Goal: Navigation & Orientation: Find specific page/section

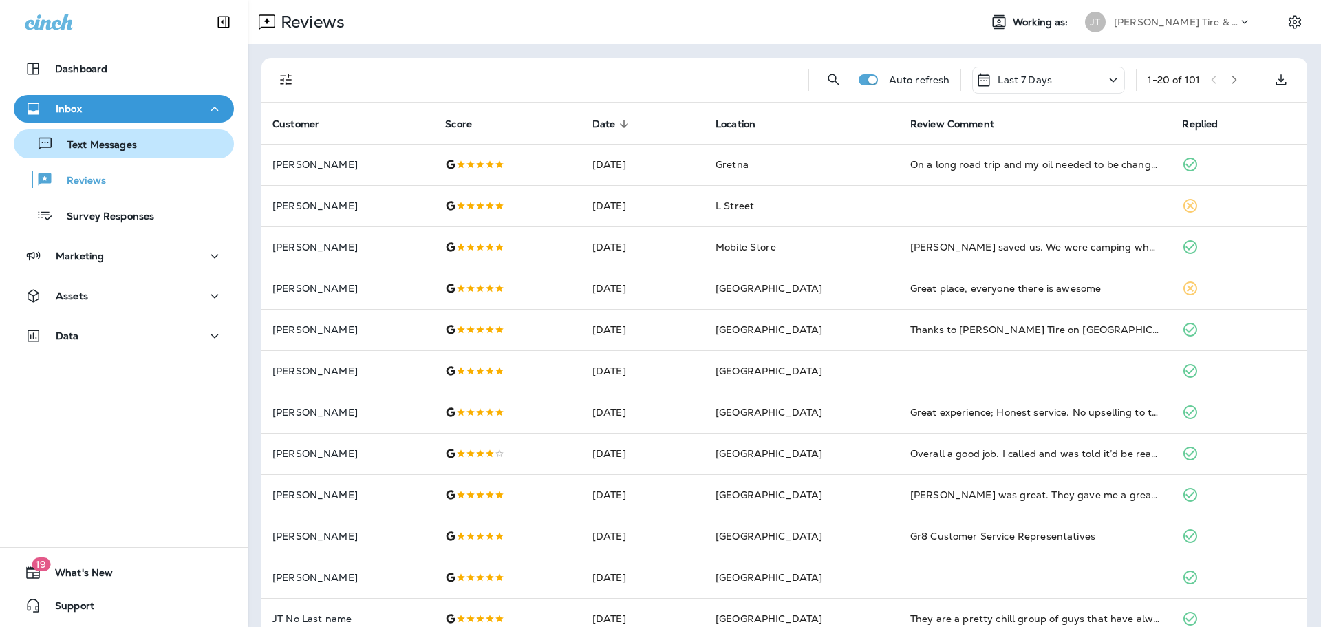
click at [105, 151] on p "Text Messages" at bounding box center [95, 145] width 83 height 13
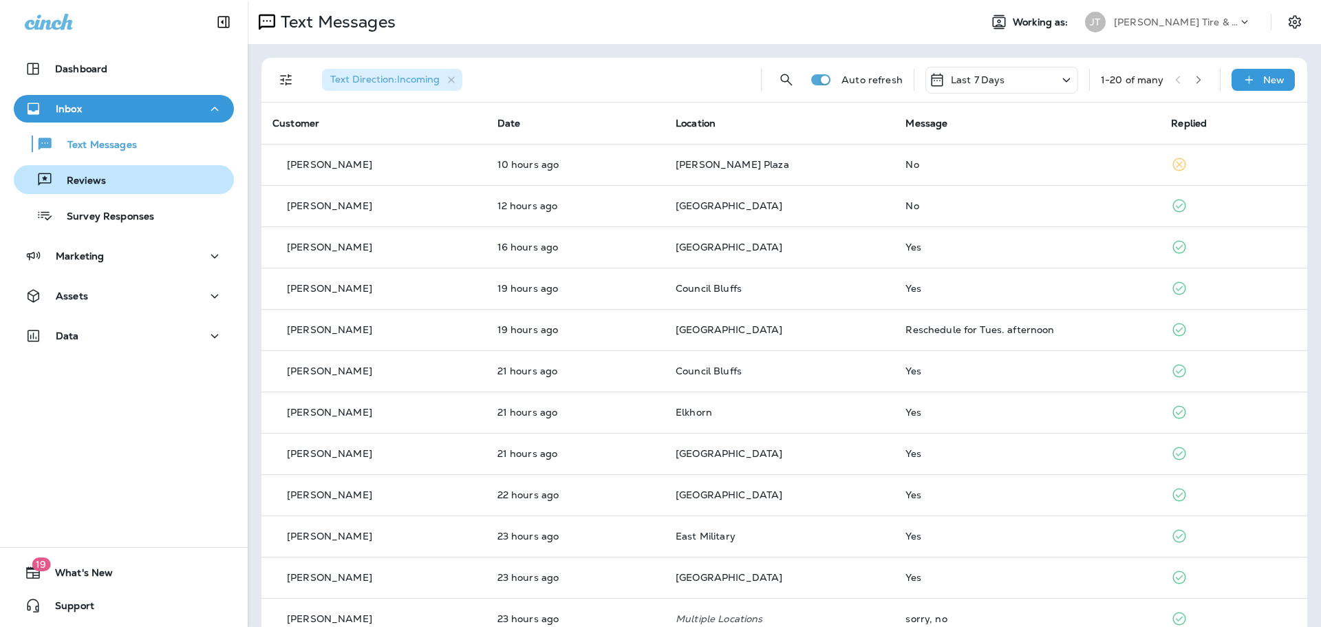
click at [104, 173] on div "Reviews" at bounding box center [62, 179] width 87 height 21
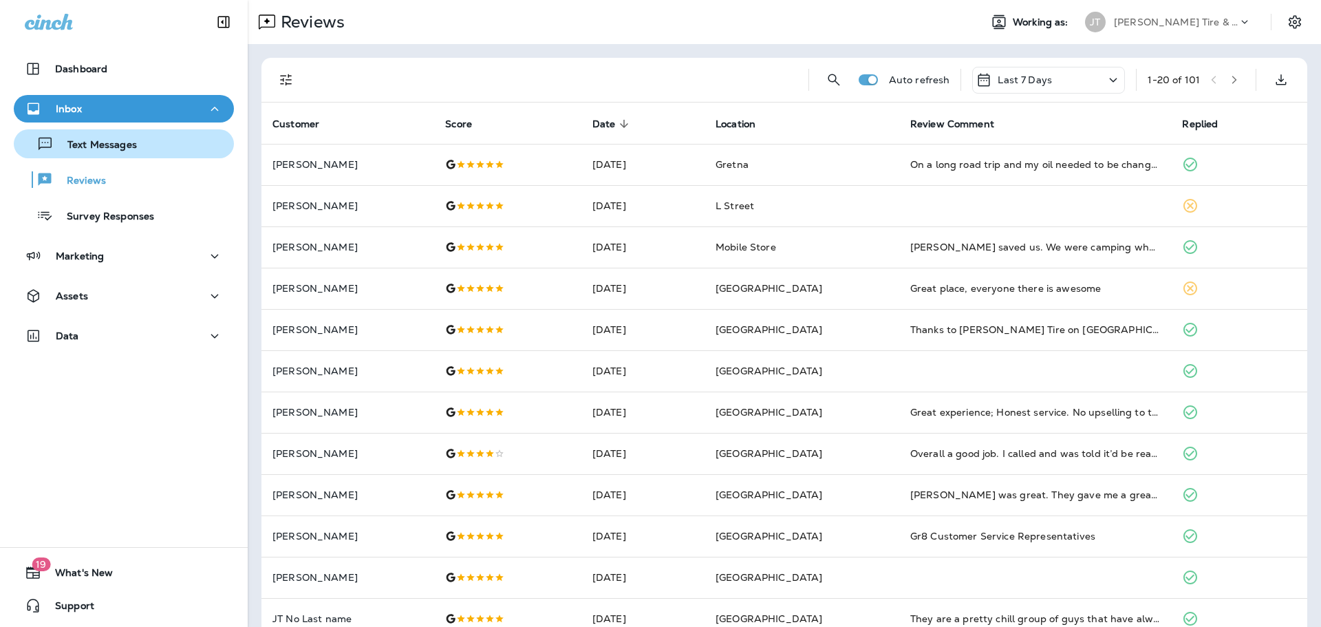
click at [107, 151] on p "Text Messages" at bounding box center [95, 145] width 83 height 13
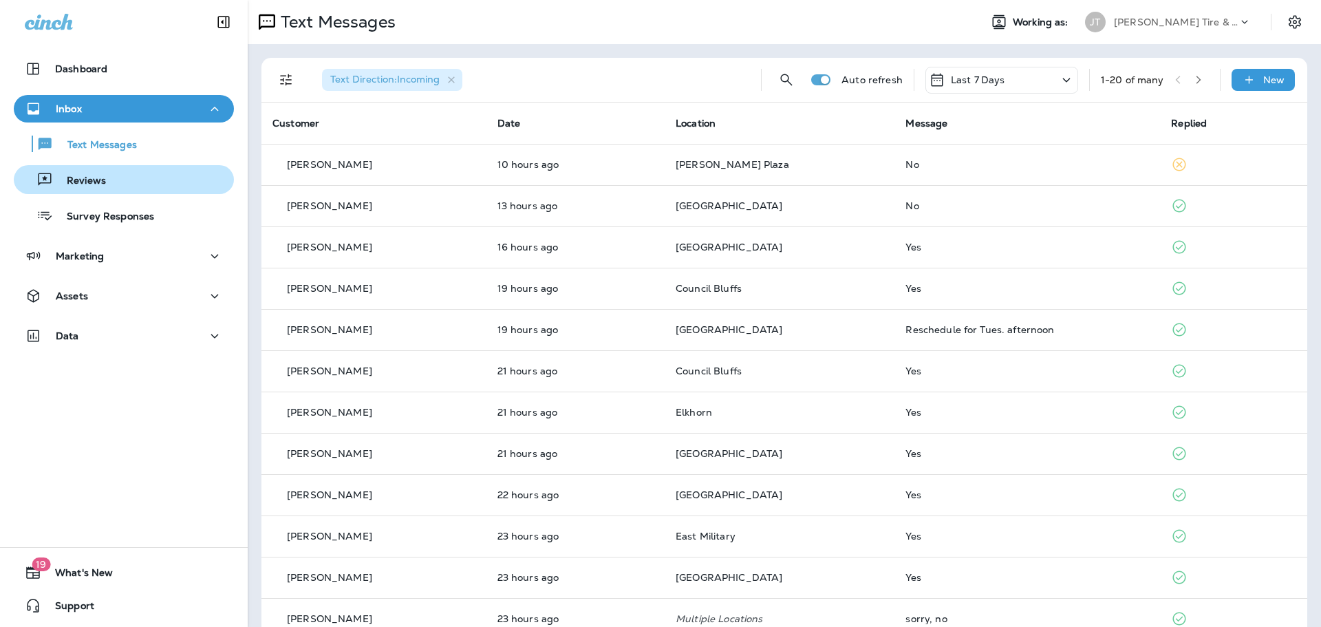
click at [158, 182] on div "Reviews" at bounding box center [123, 179] width 209 height 21
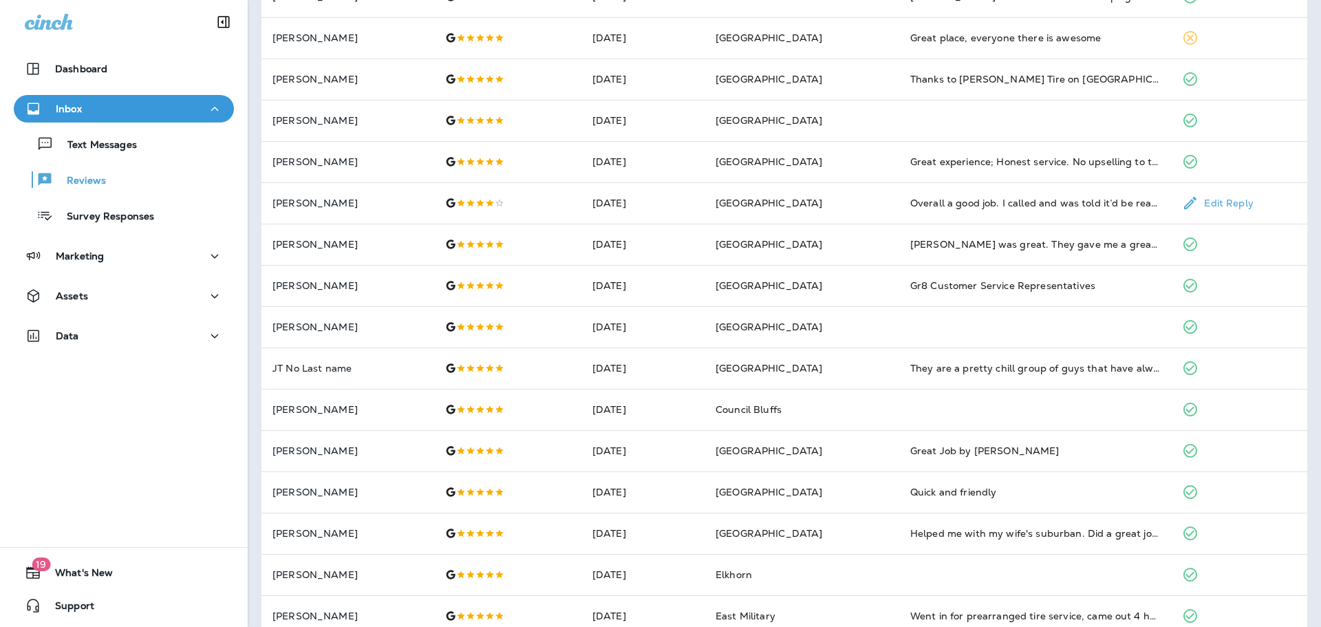
scroll to position [82, 0]
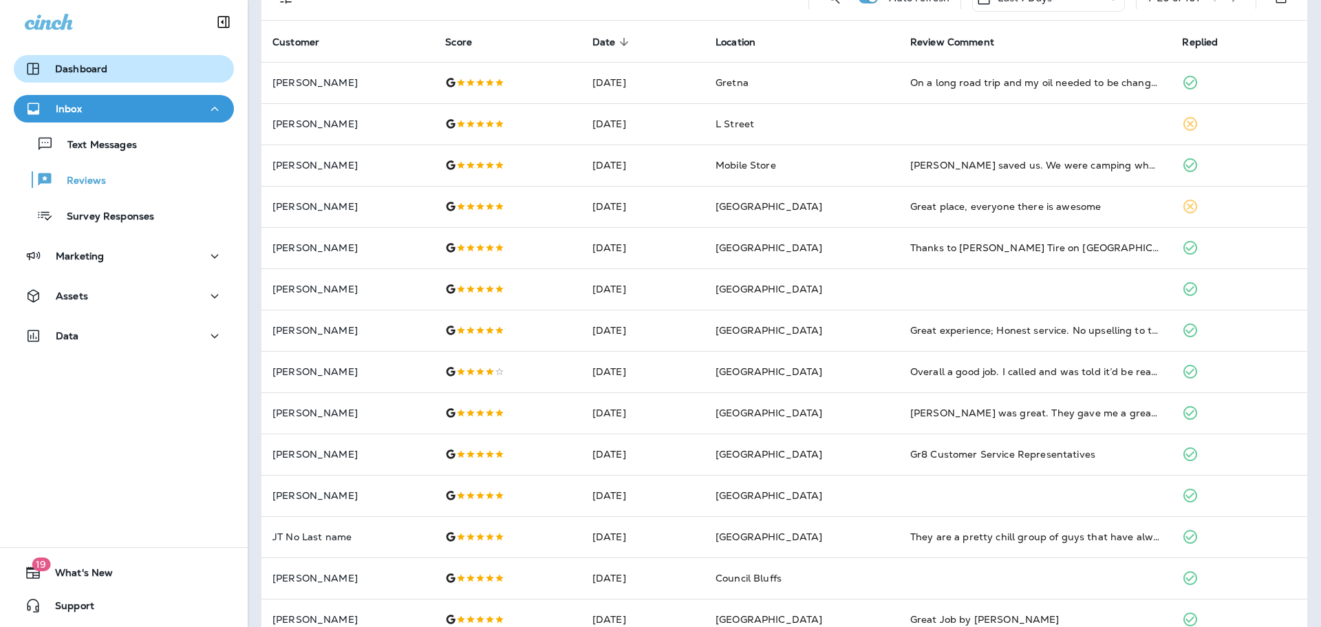
click at [132, 63] on div "Dashboard" at bounding box center [124, 69] width 198 height 17
